Goal: Task Accomplishment & Management: Manage account settings

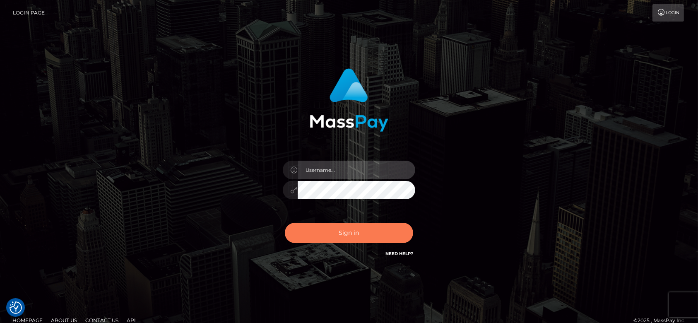
type input "[DOMAIN_NAME]"
click at [343, 236] on button "Sign in" at bounding box center [349, 233] width 128 height 20
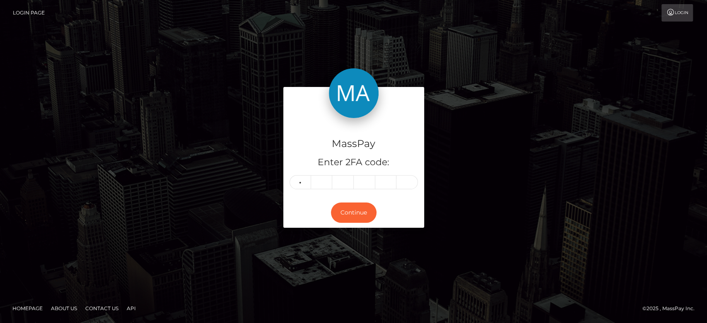
type input "6"
type input "8"
type input "0"
type input "4"
type input "8"
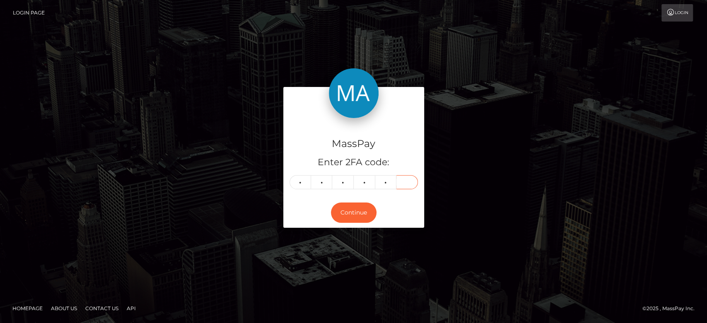
type input "9"
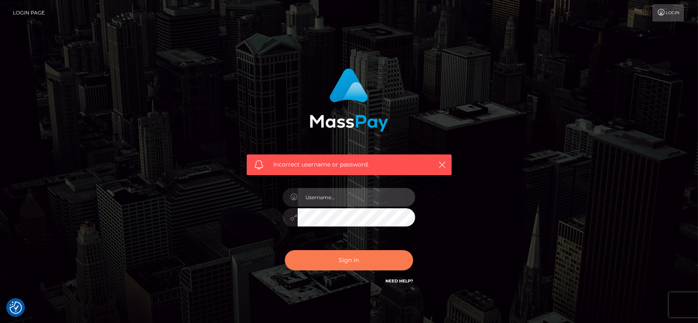
type input "fr.es"
click at [329, 266] on button "Sign in" at bounding box center [349, 260] width 128 height 20
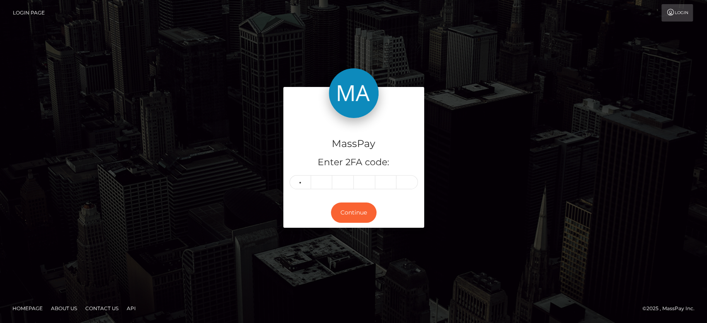
type input "6"
type input "8"
type input "0"
type input "4"
type input "8"
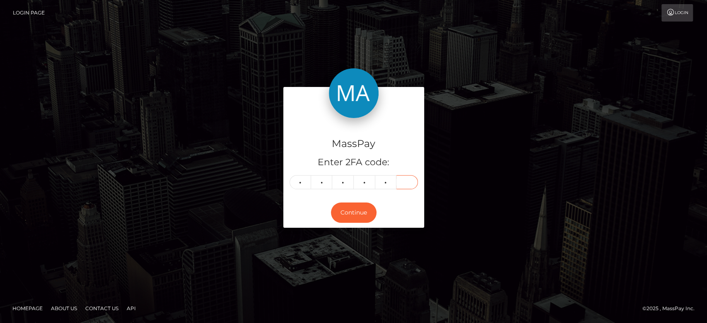
type input "6"
